Goal: Information Seeking & Learning: Learn about a topic

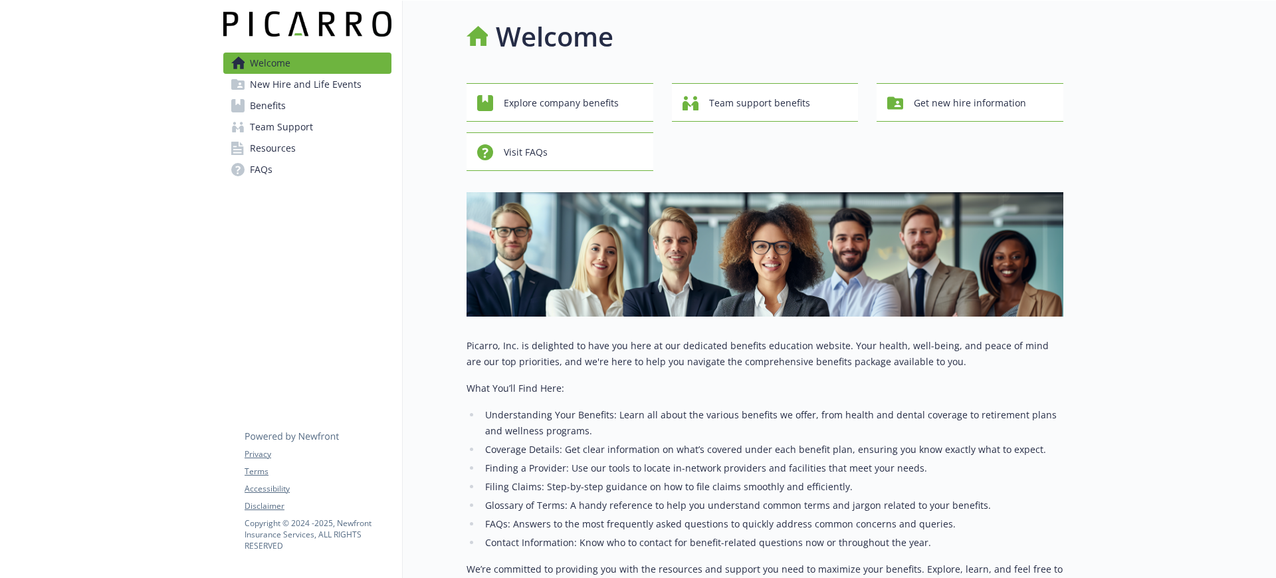
click at [290, 106] on link "Benefits" at bounding box center [307, 105] width 168 height 21
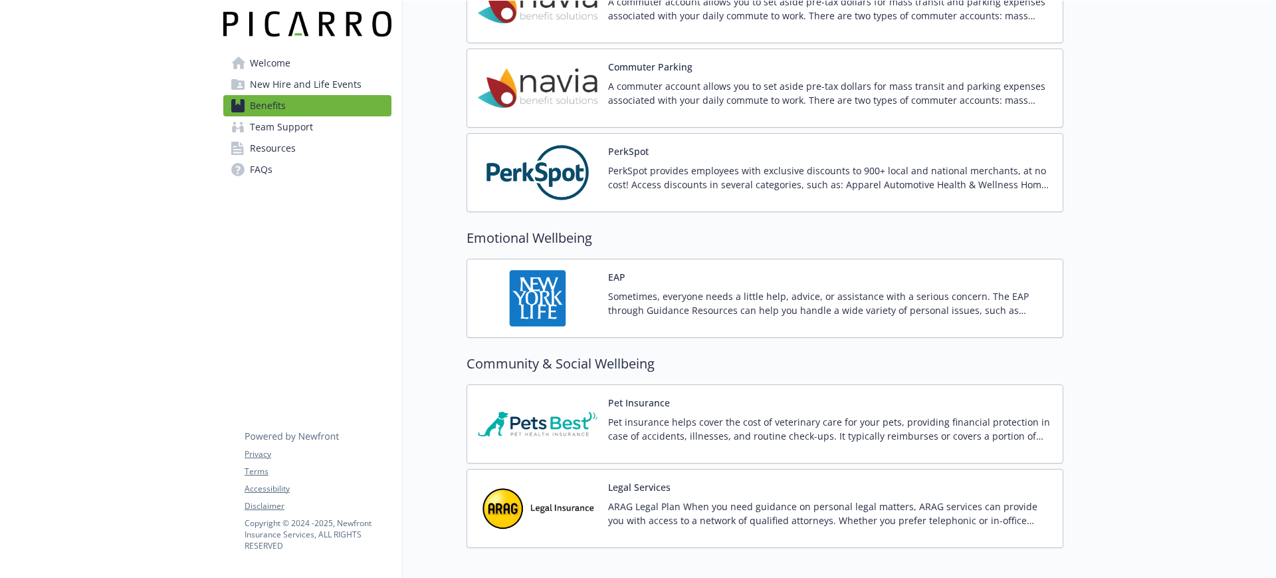
scroll to position [2072, 0]
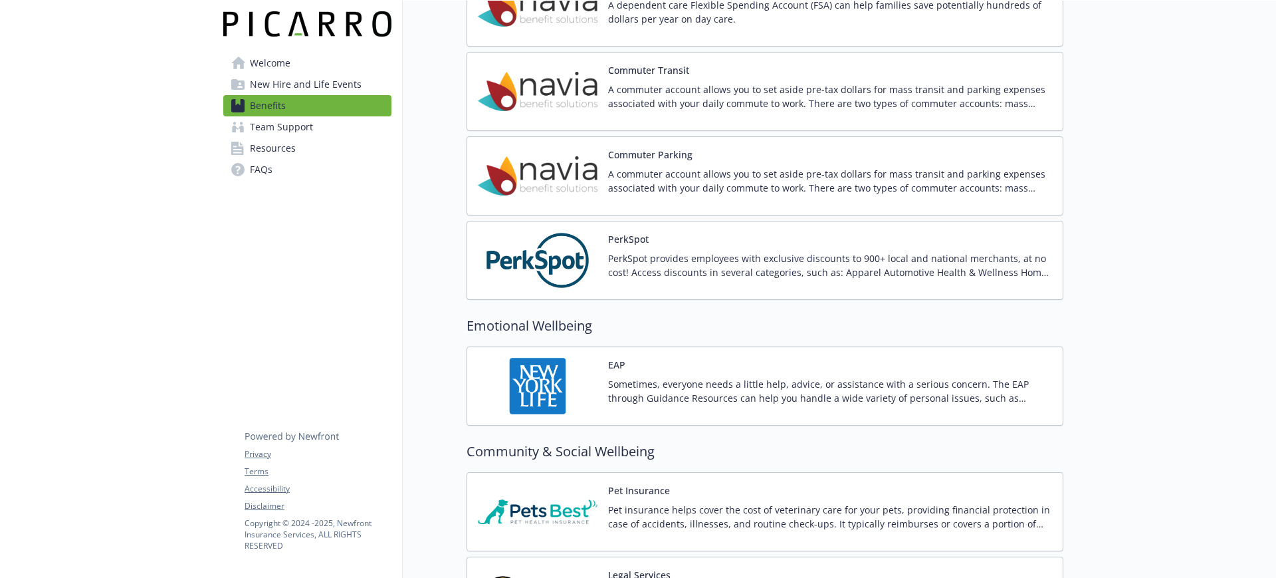
click at [660, 92] on p "A commuter account allows you to set aside pre-tax dollars for mass transit and…" at bounding box center [830, 96] width 444 height 28
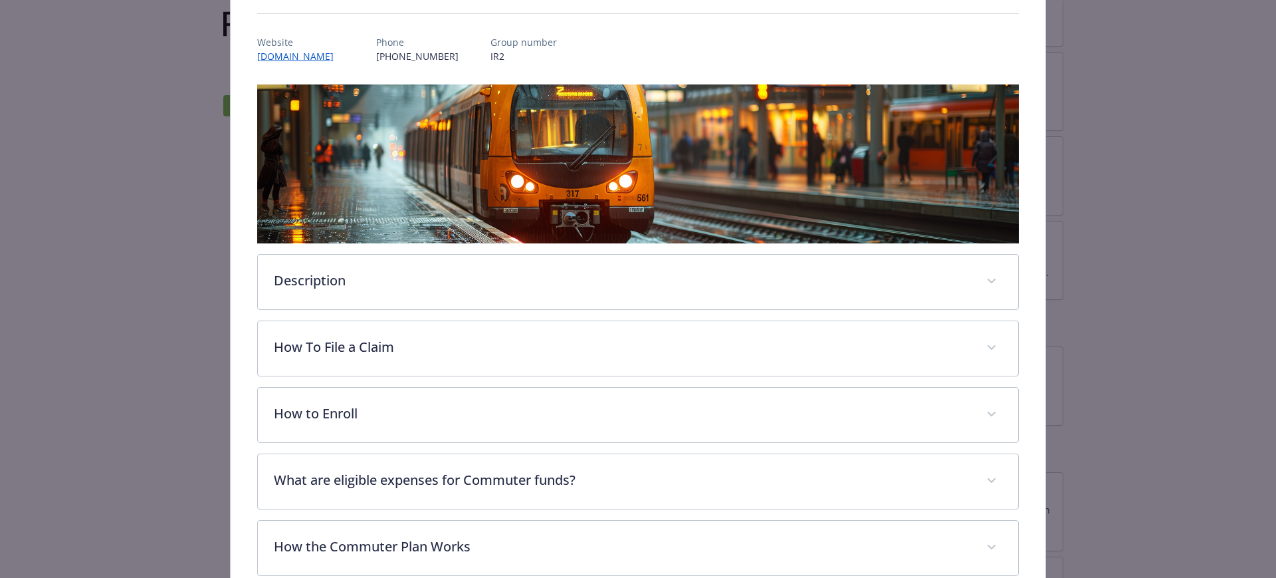
scroll to position [277, 0]
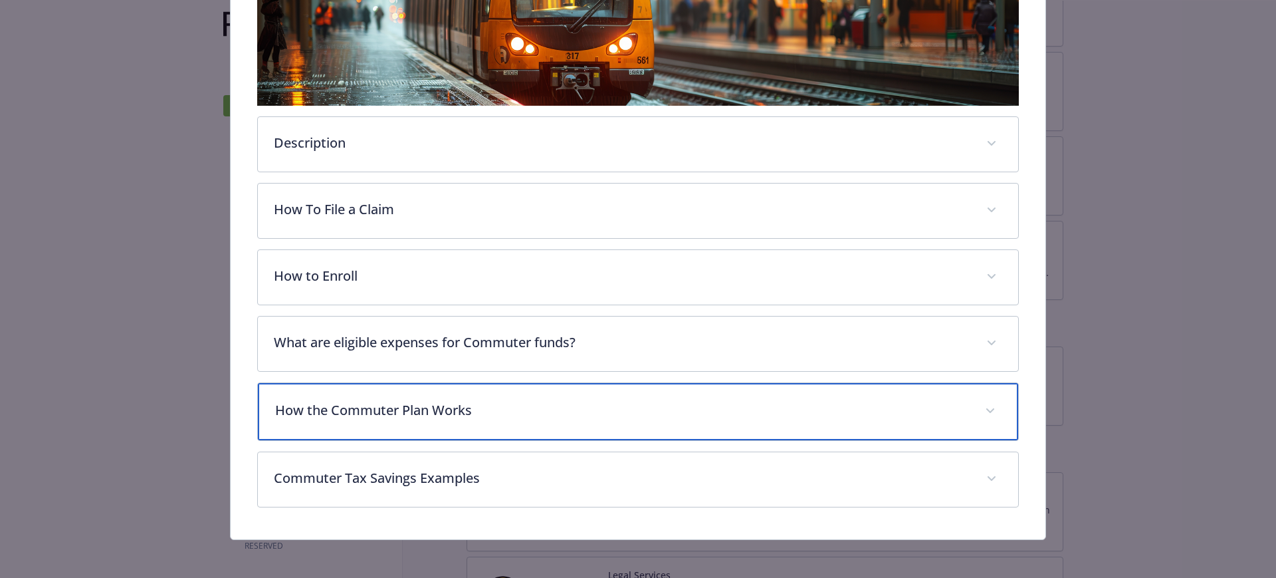
click at [431, 414] on p "How the Commuter Plan Works" at bounding box center [622, 410] width 695 height 20
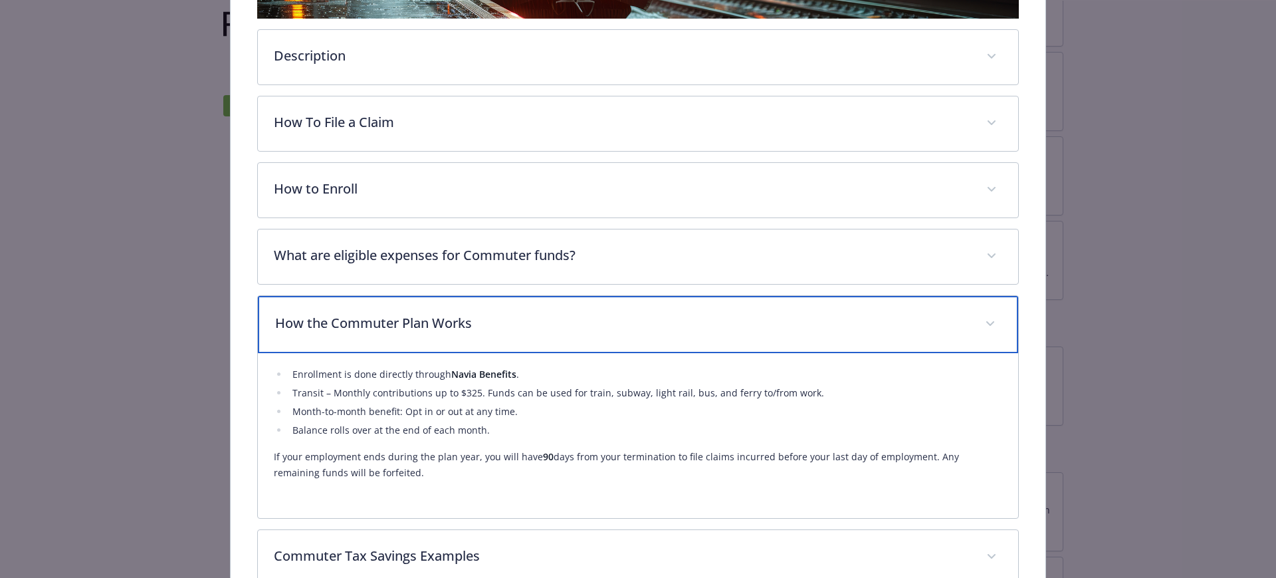
scroll to position [445, 0]
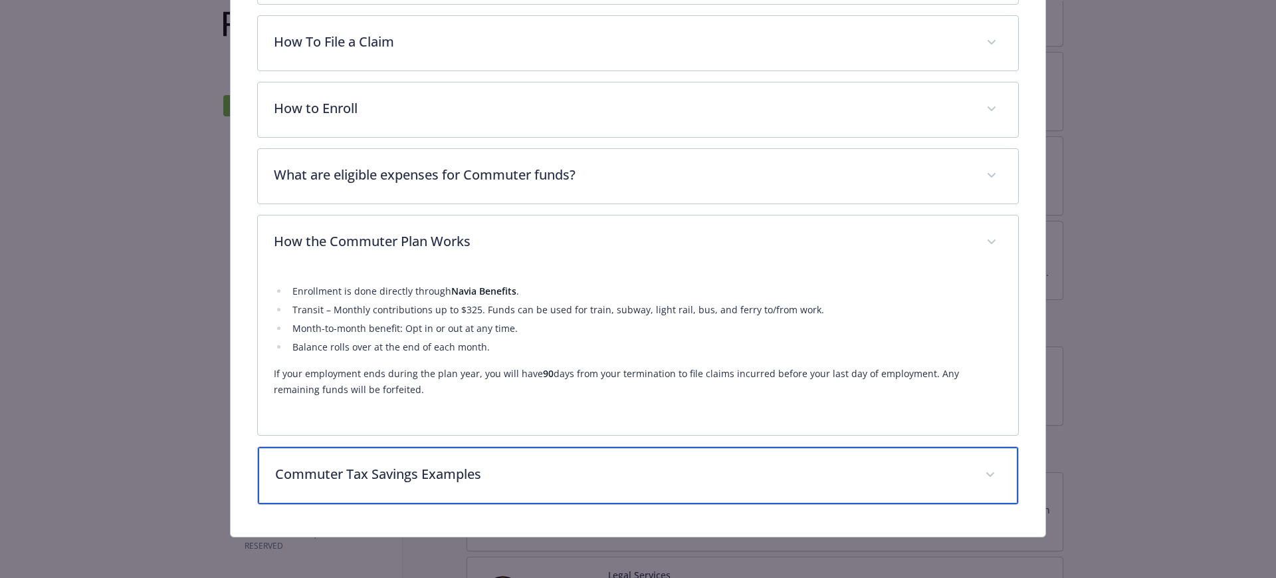
click at [415, 482] on div "Commuter Tax Savings Examples" at bounding box center [638, 475] width 761 height 57
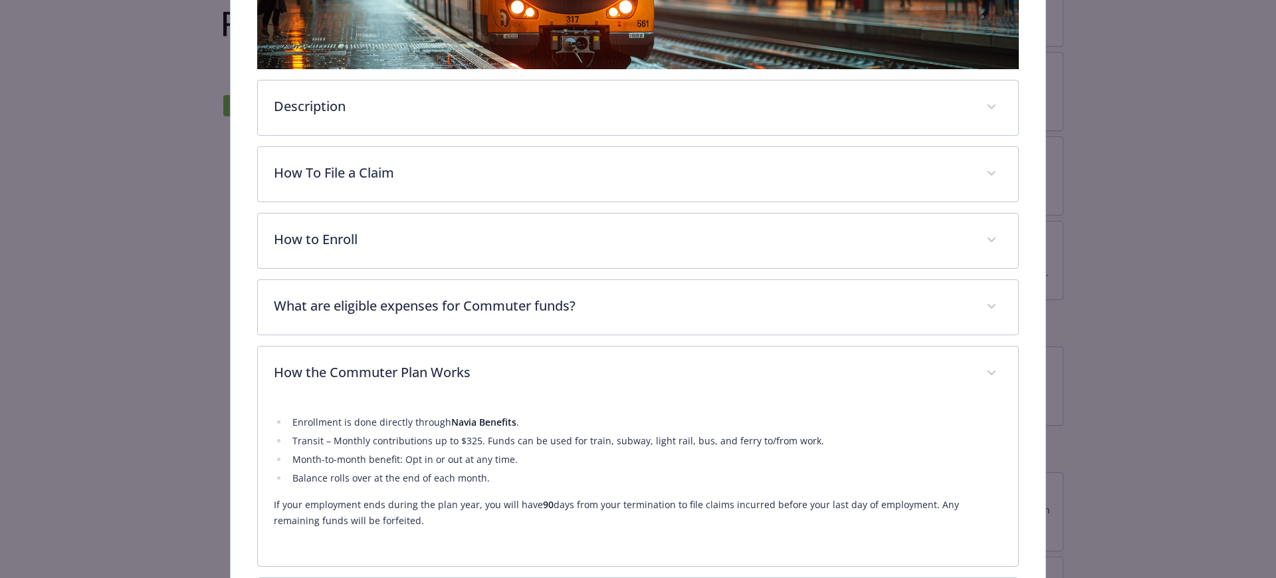
scroll to position [306, 0]
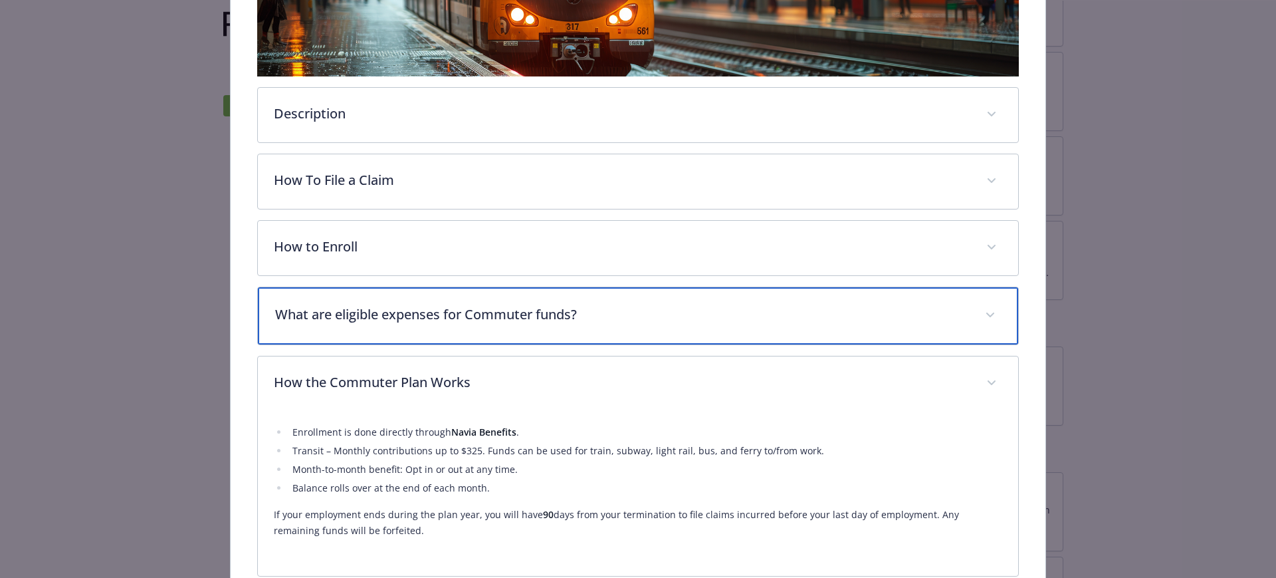
click at [419, 312] on p "What are eligible expenses for Commuter funds?" at bounding box center [622, 314] width 695 height 20
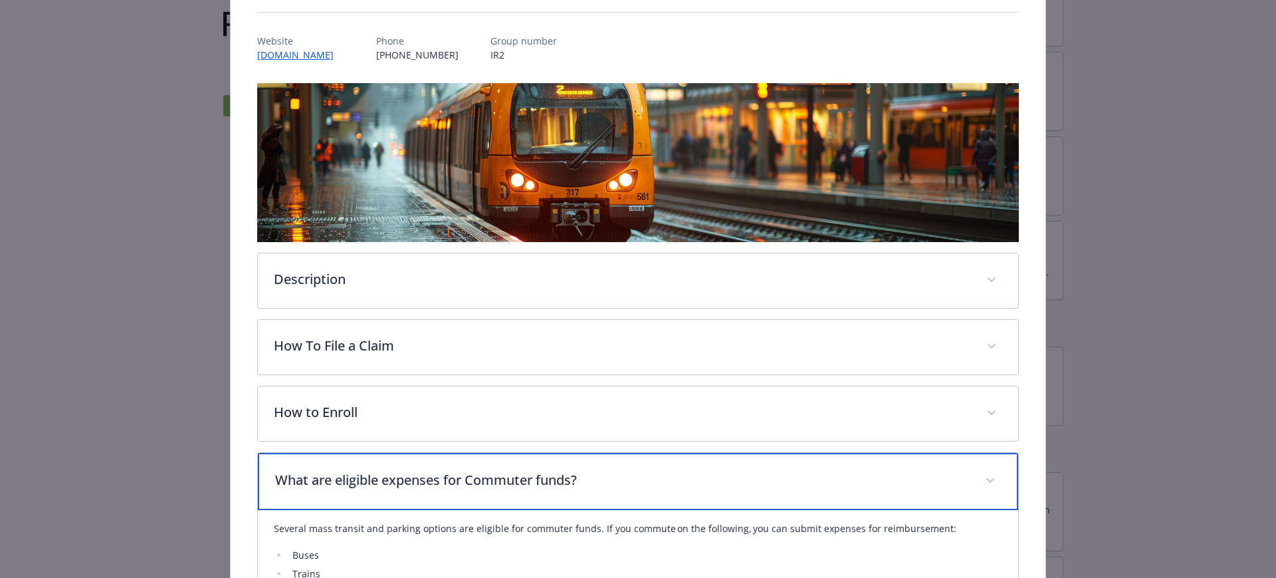
scroll to position [140, 0]
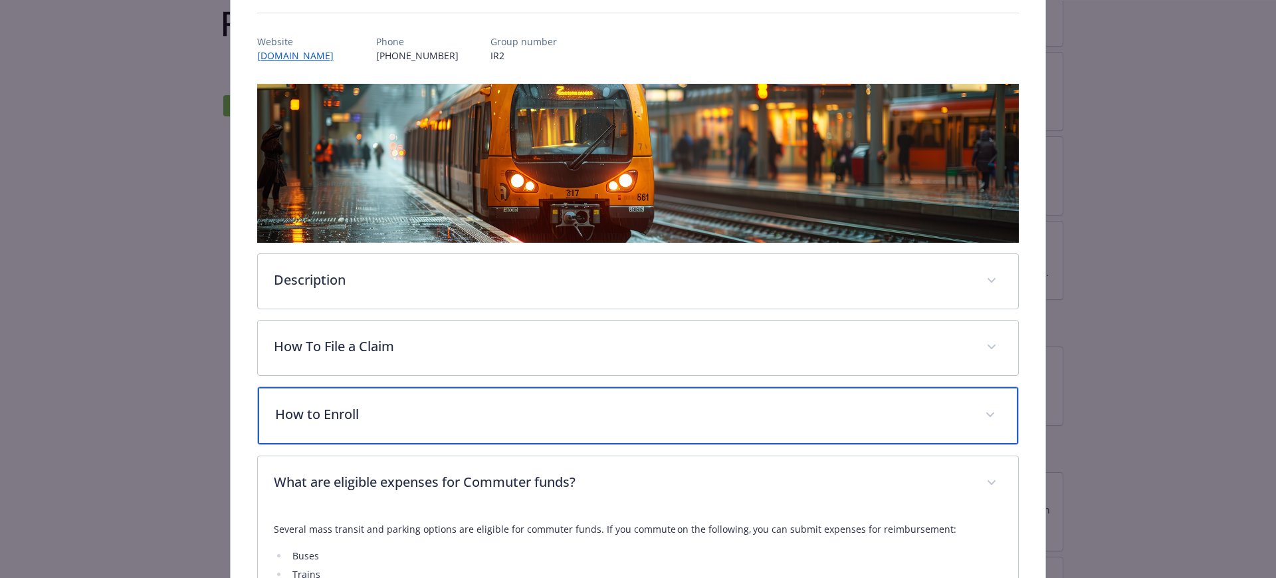
click at [356, 409] on p "How to Enroll" at bounding box center [622, 414] width 695 height 20
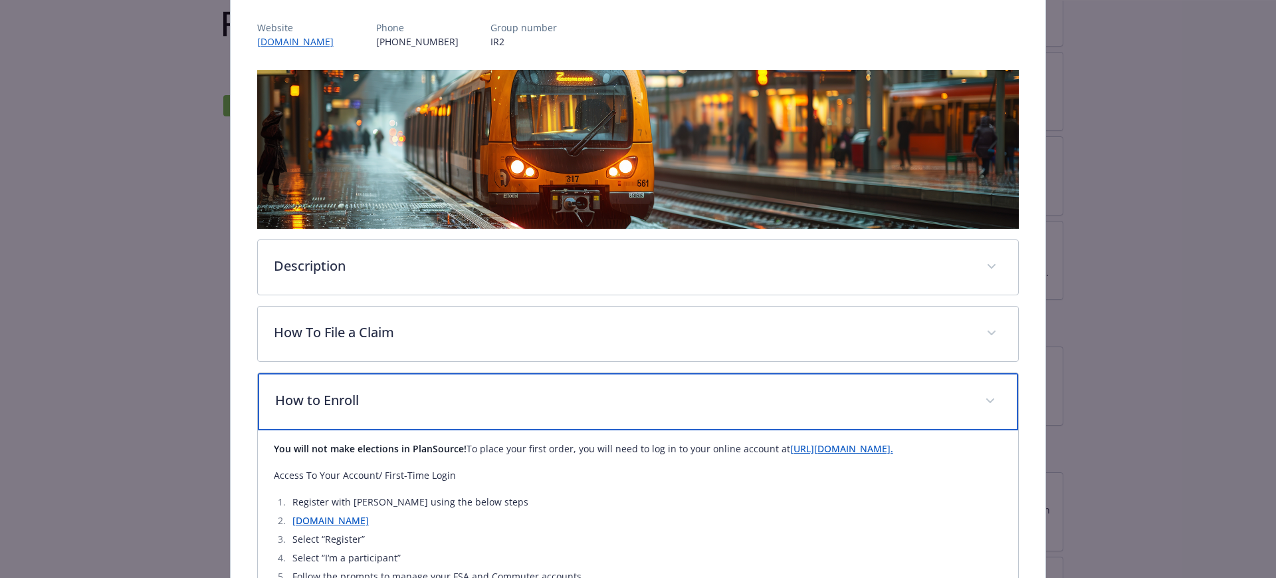
scroll to position [0, 0]
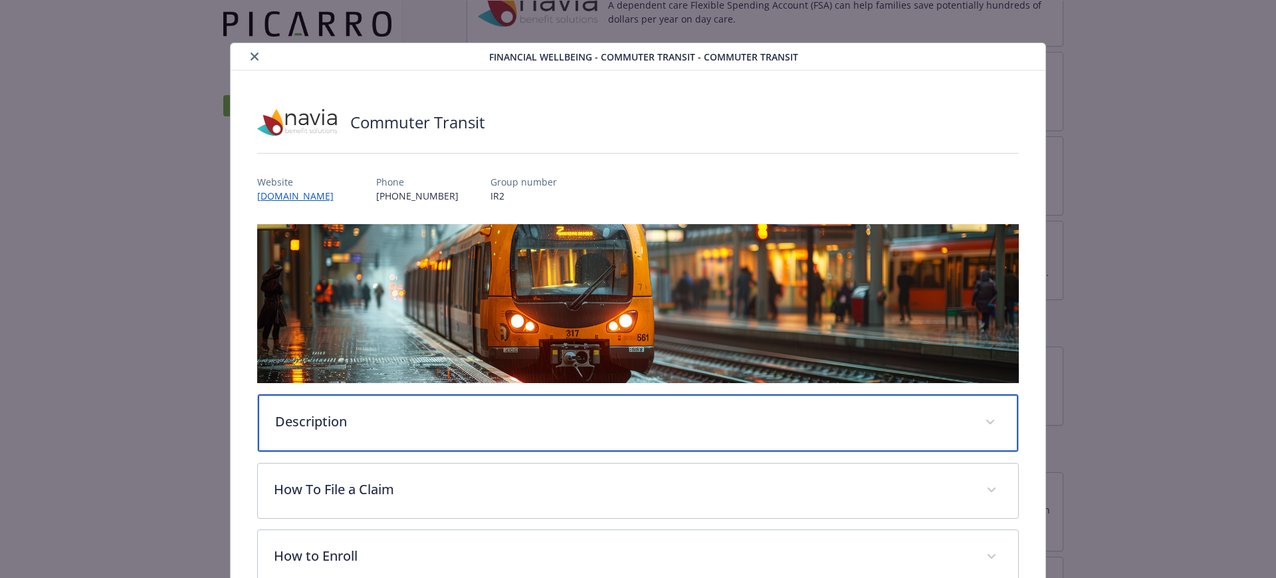
click at [358, 422] on p "Description" at bounding box center [622, 421] width 695 height 20
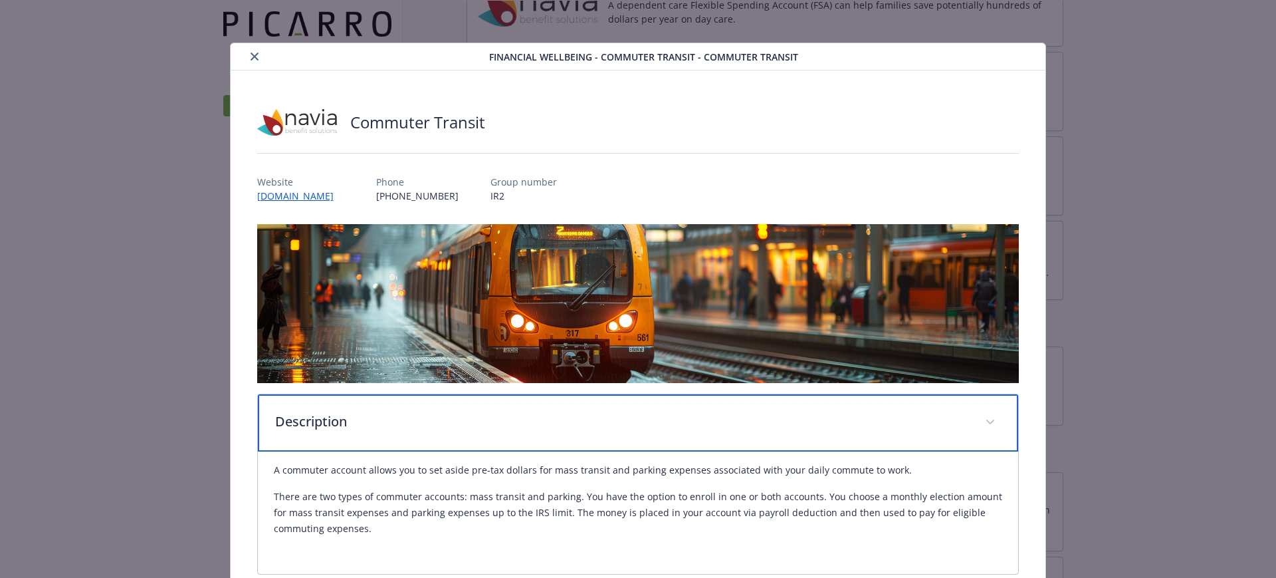
scroll to position [249, 0]
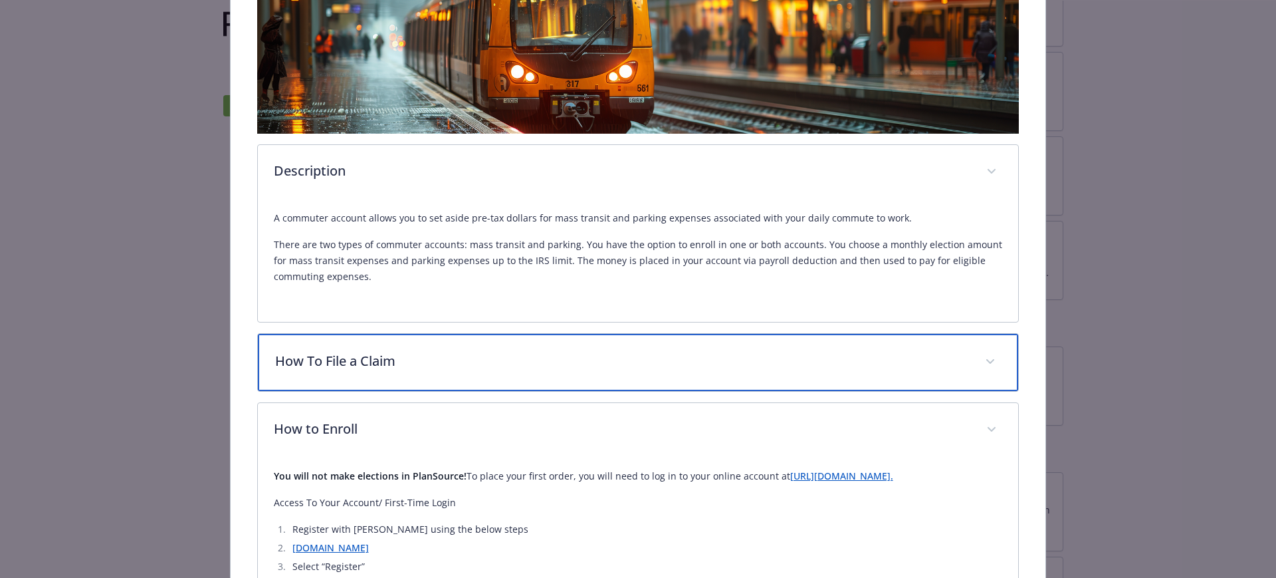
click at [413, 342] on div "How To File a Claim" at bounding box center [638, 362] width 761 height 57
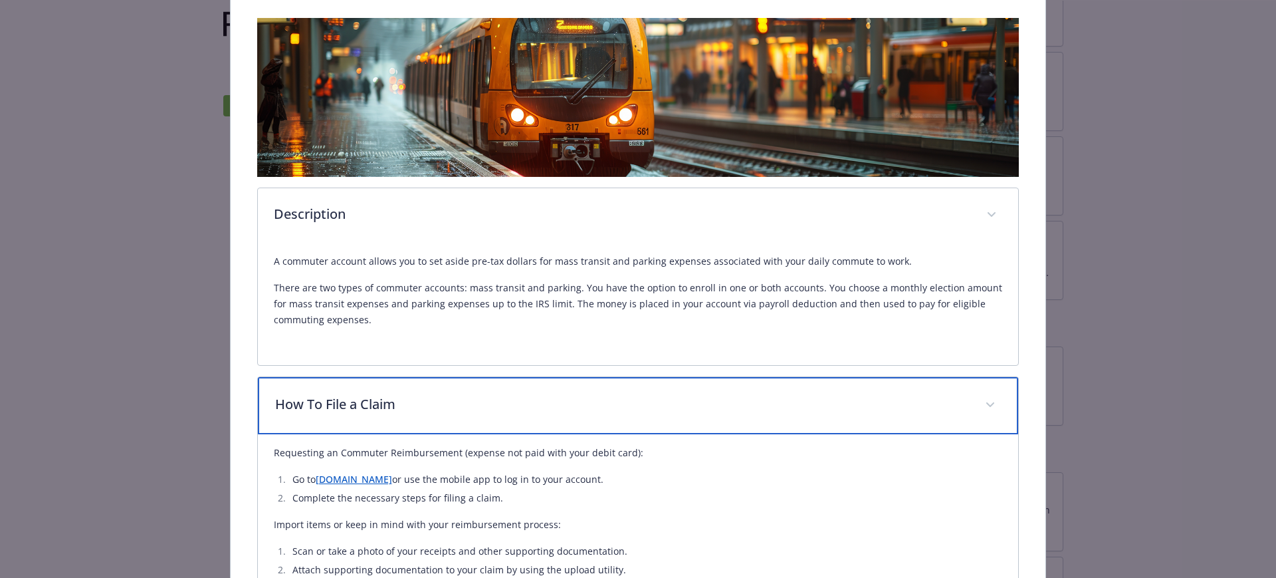
scroll to position [0, 0]
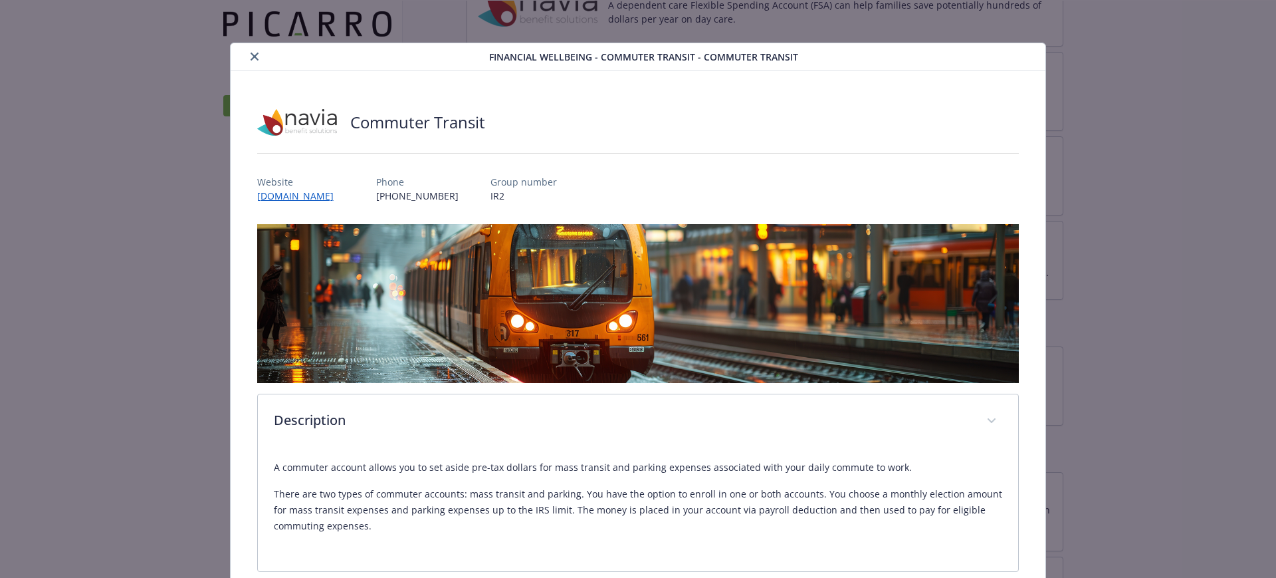
click at [247, 60] on button "close" at bounding box center [255, 57] width 16 height 16
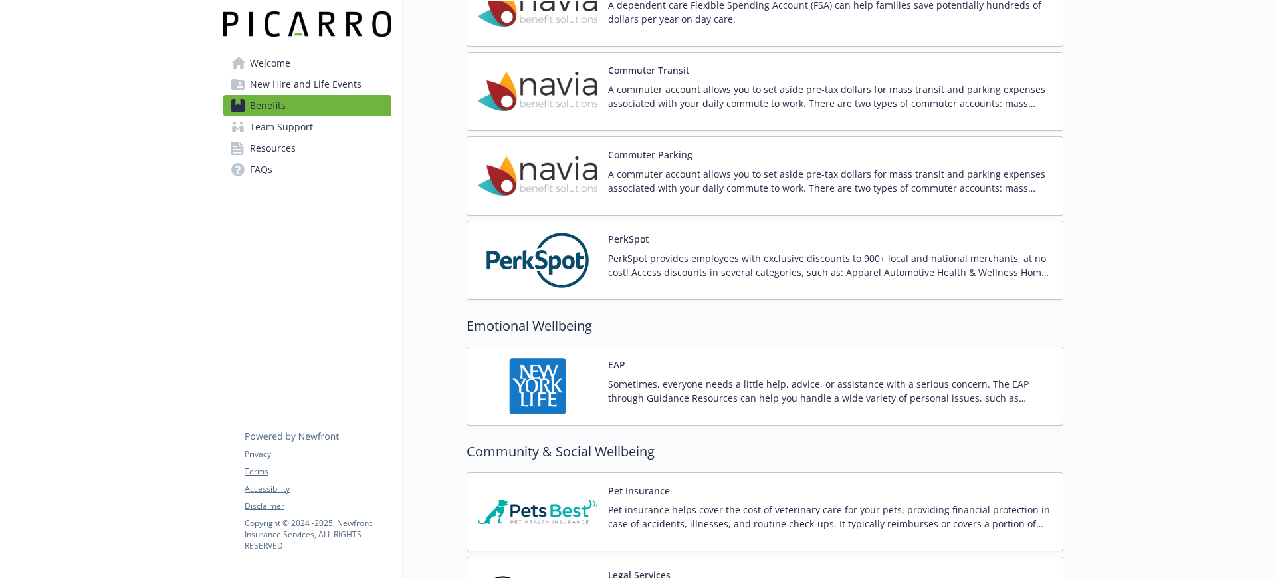
click at [651, 99] on p "A commuter account allows you to set aside pre-tax dollars for mass transit and…" at bounding box center [830, 96] width 444 height 28
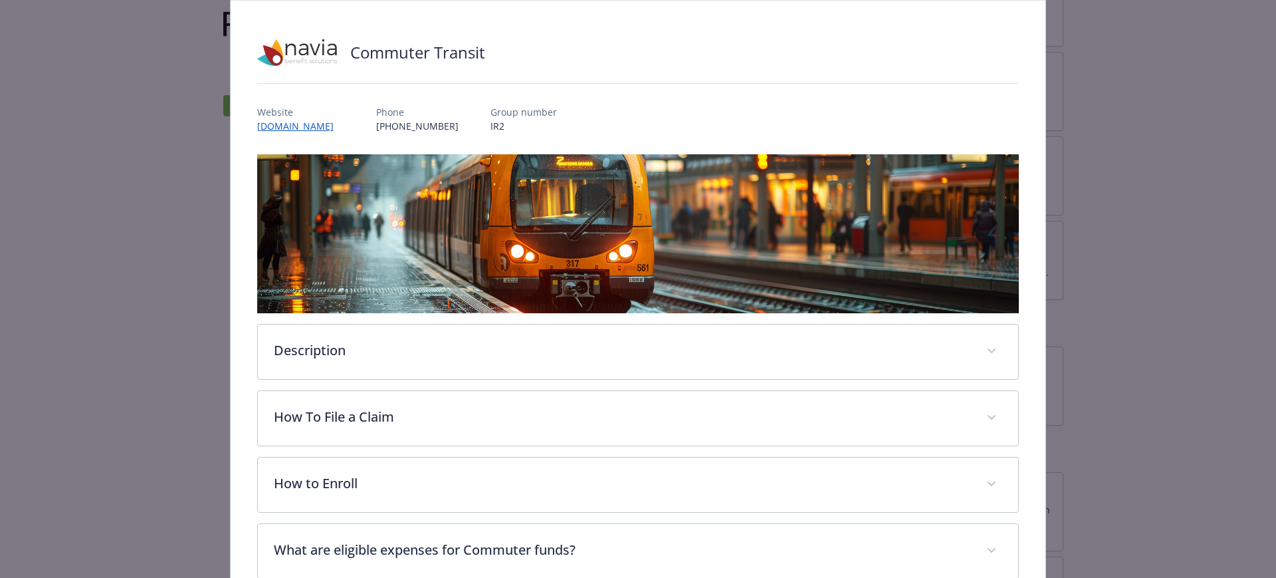
scroll to position [28, 0]
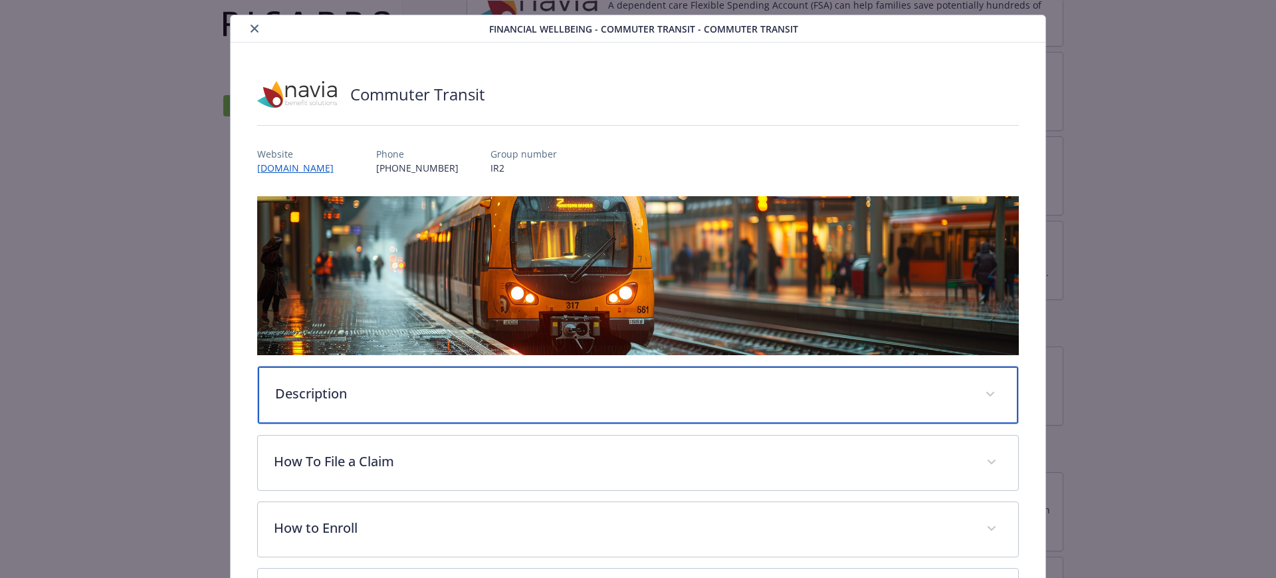
click at [413, 401] on div "Description" at bounding box center [638, 394] width 761 height 57
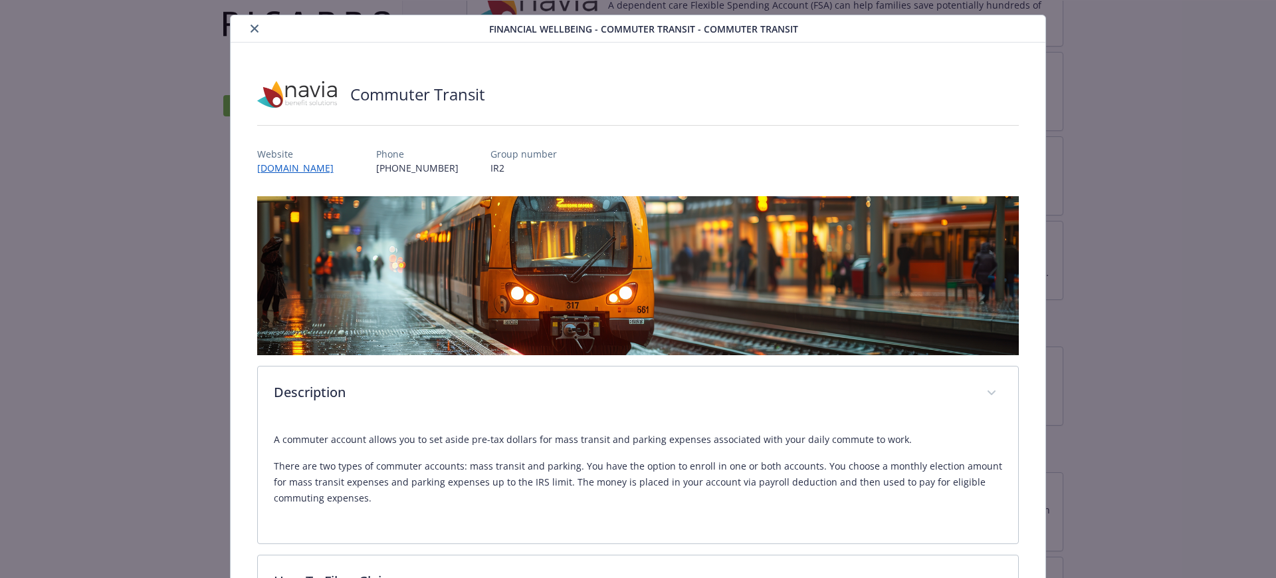
click at [247, 29] on button "close" at bounding box center [255, 29] width 16 height 16
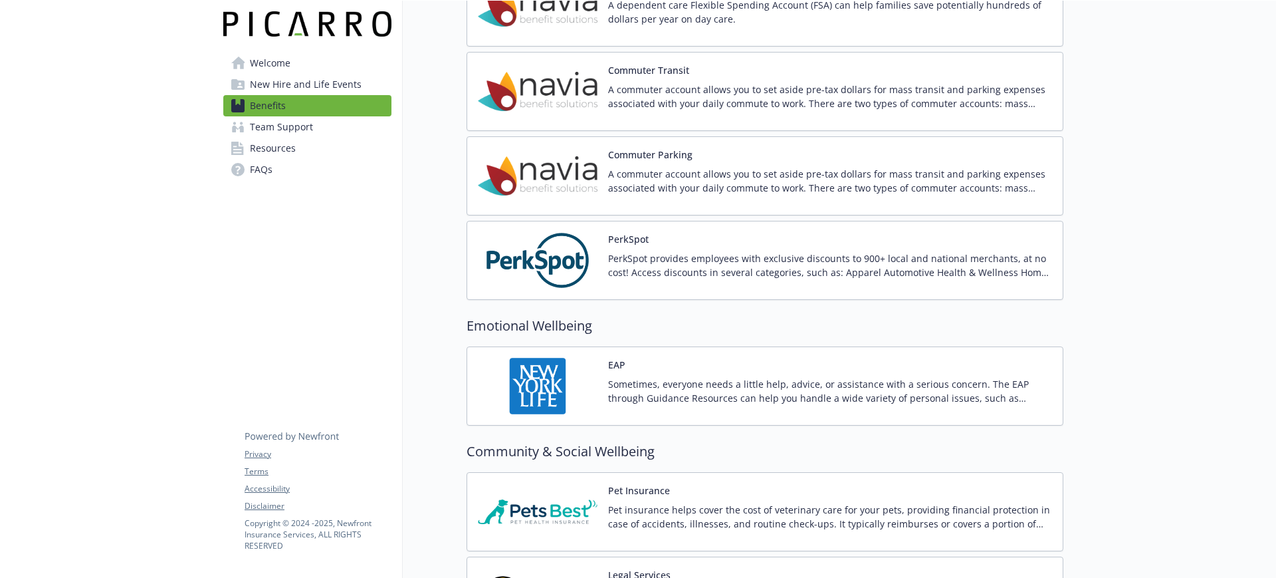
scroll to position [1906, 0]
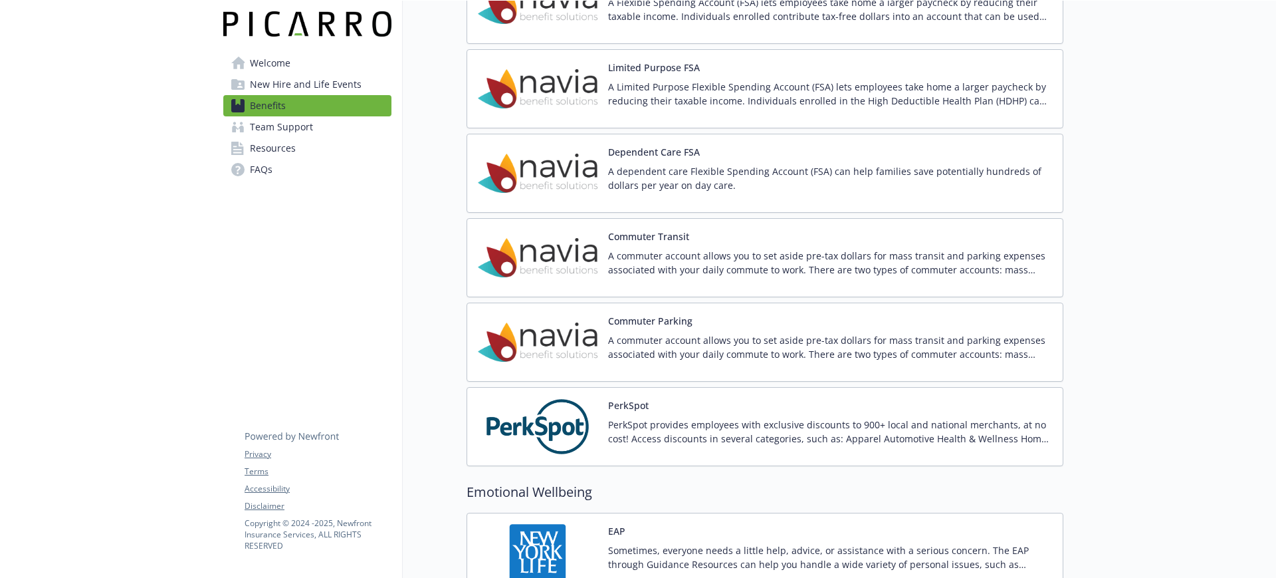
click at [681, 339] on p "A commuter account allows you to set aside pre-tax dollars for mass transit and…" at bounding box center [830, 347] width 444 height 28
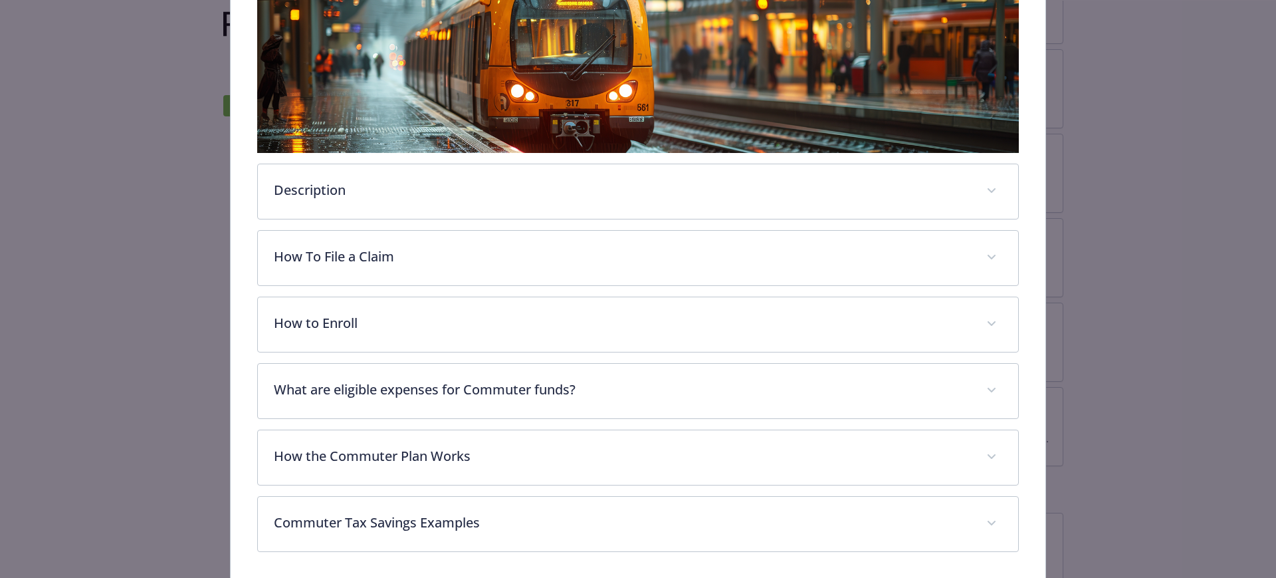
scroll to position [277, 0]
